Goal: Transaction & Acquisition: Purchase product/service

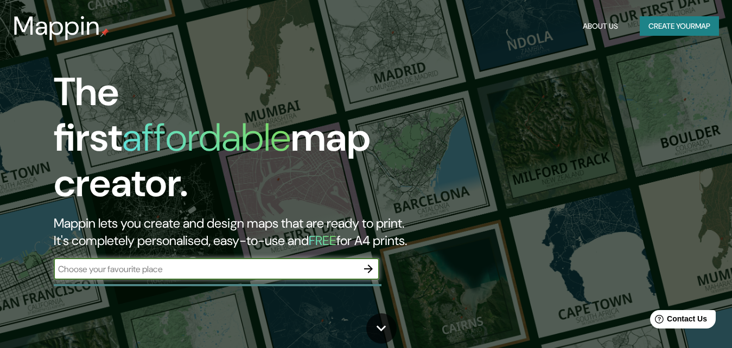
click at [691, 24] on button "Create your map" at bounding box center [679, 26] width 79 height 20
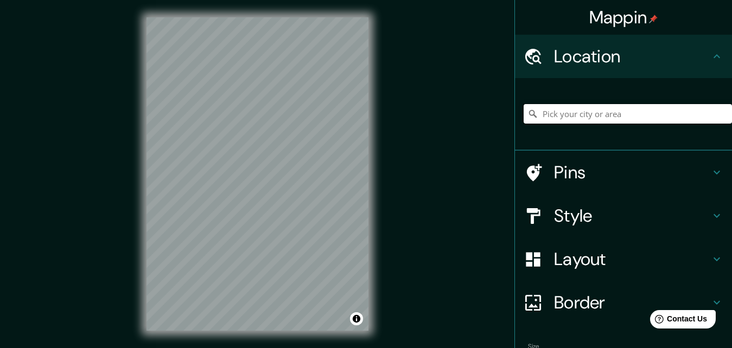
click at [554, 104] on input "Pick your city or area" at bounding box center [628, 114] width 208 height 20
click at [587, 104] on input "Pick your city or area" at bounding box center [628, 114] width 208 height 20
paste input "QR38+9J6 Maturín, Monagas"
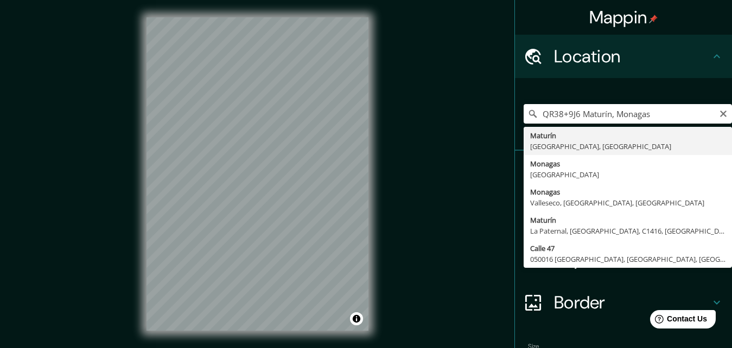
type input "Maturín, [GEOGRAPHIC_DATA], [GEOGRAPHIC_DATA]"
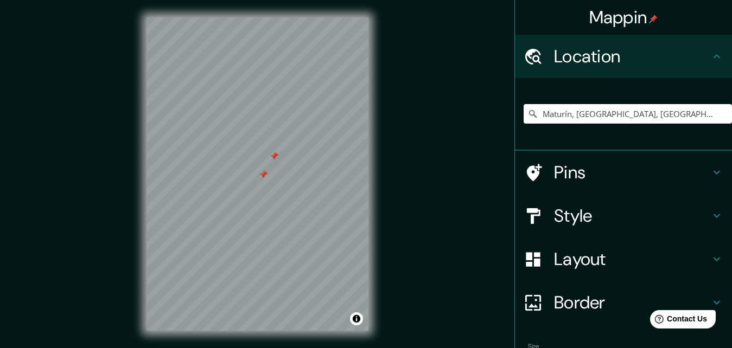
click at [274, 154] on div at bounding box center [274, 156] width 9 height 9
click at [259, 170] on div at bounding box center [263, 174] width 9 height 9
click at [600, 162] on h4 "Pins" at bounding box center [632, 173] width 156 height 22
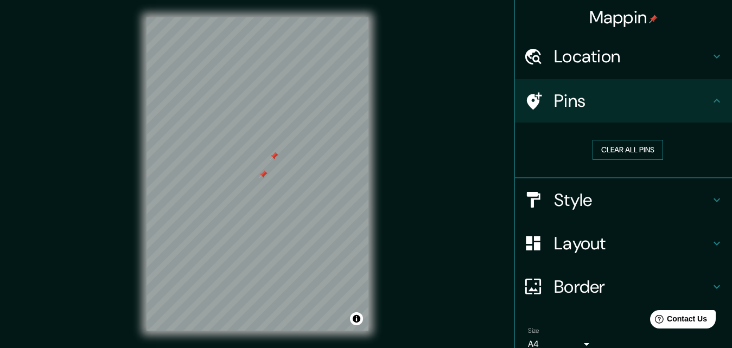
click at [617, 140] on button "Clear all pins" at bounding box center [628, 150] width 71 height 20
click at [240, 161] on div at bounding box center [244, 161] width 9 height 9
click at [640, 140] on button "Clear all pins" at bounding box center [628, 150] width 71 height 20
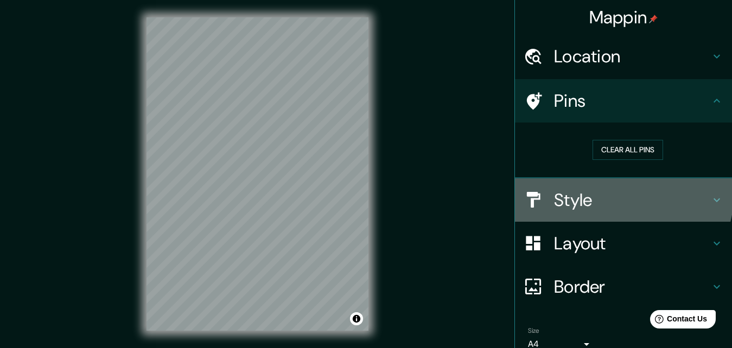
click at [607, 189] on h4 "Style" at bounding box center [632, 200] width 156 height 22
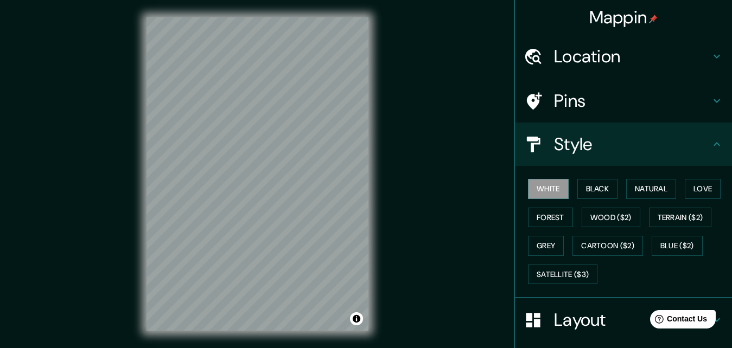
click at [595, 133] on h4 "Style" at bounding box center [632, 144] width 156 height 22
click at [578, 298] on div "Layout" at bounding box center [623, 319] width 217 height 43
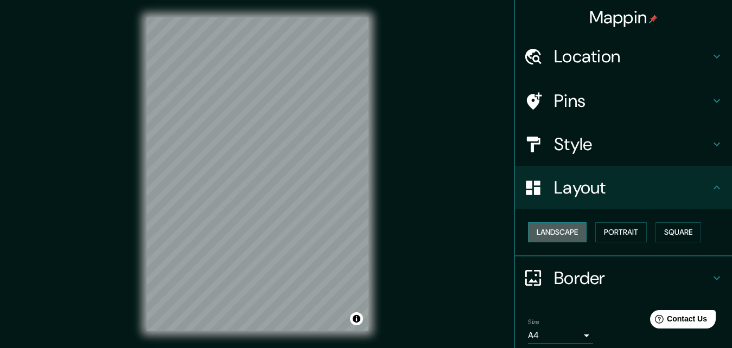
click at [564, 222] on button "Landscape" at bounding box center [557, 232] width 59 height 20
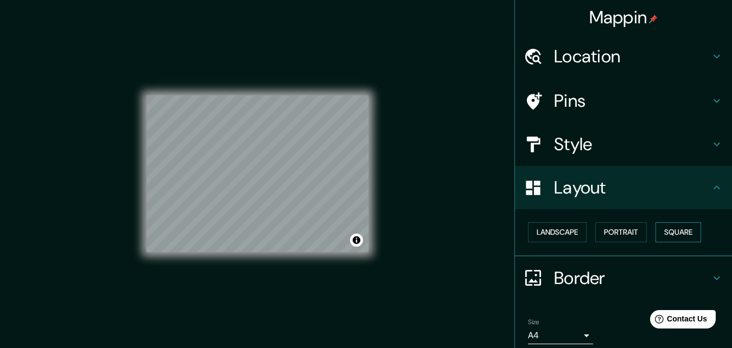
click at [658, 222] on button "Square" at bounding box center [678, 232] width 46 height 20
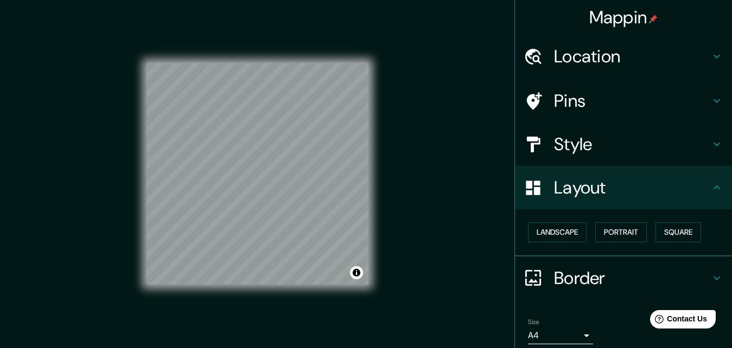
click at [655, 268] on h4 "Border" at bounding box center [632, 279] width 156 height 22
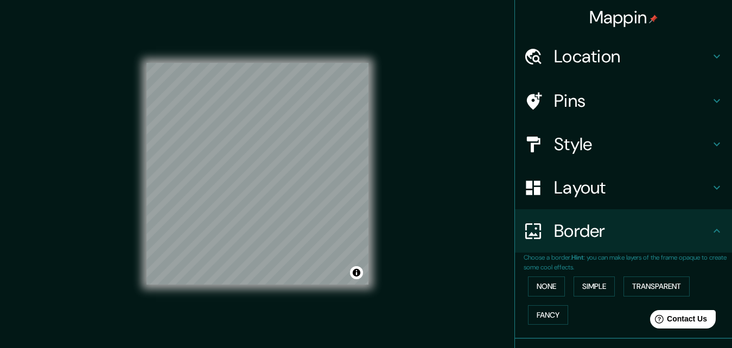
click at [639, 220] on h4 "Border" at bounding box center [632, 231] width 156 height 22
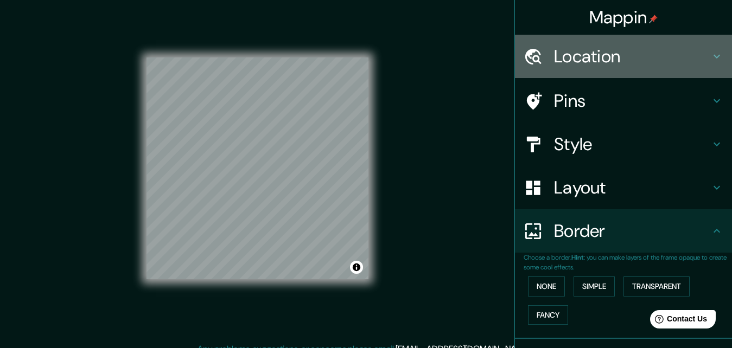
click at [595, 57] on h4 "Location" at bounding box center [632, 57] width 156 height 22
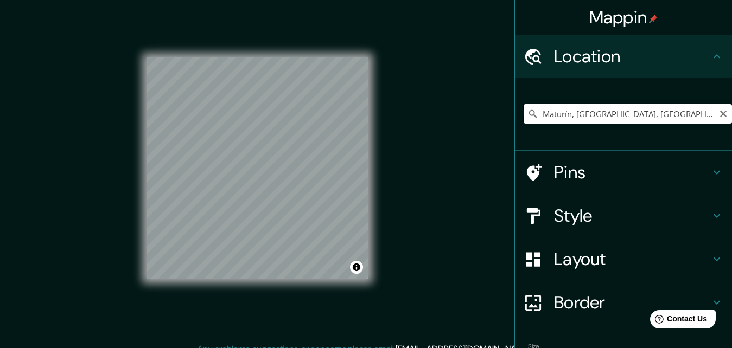
click at [670, 104] on input "Maturín, [GEOGRAPHIC_DATA], [GEOGRAPHIC_DATA]" at bounding box center [628, 114] width 208 height 20
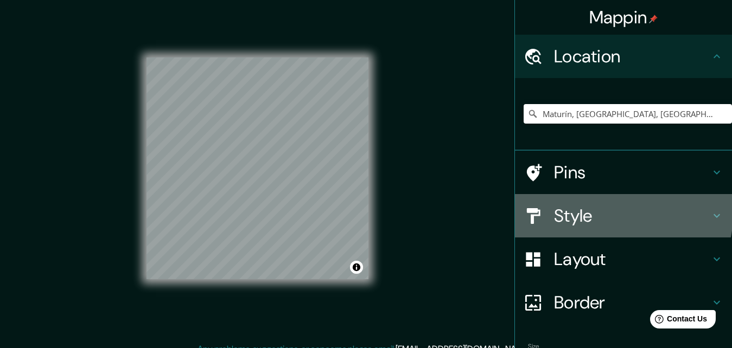
click at [563, 205] on h4 "Style" at bounding box center [632, 216] width 156 height 22
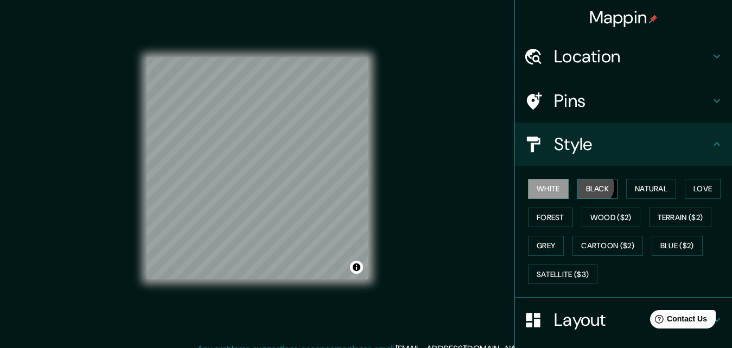
click at [580, 179] on button "Black" at bounding box center [597, 189] width 41 height 20
click at [540, 179] on button "White" at bounding box center [548, 189] width 41 height 20
click at [188, 139] on div at bounding box center [191, 140] width 9 height 9
